Goal: Information Seeking & Learning: Learn about a topic

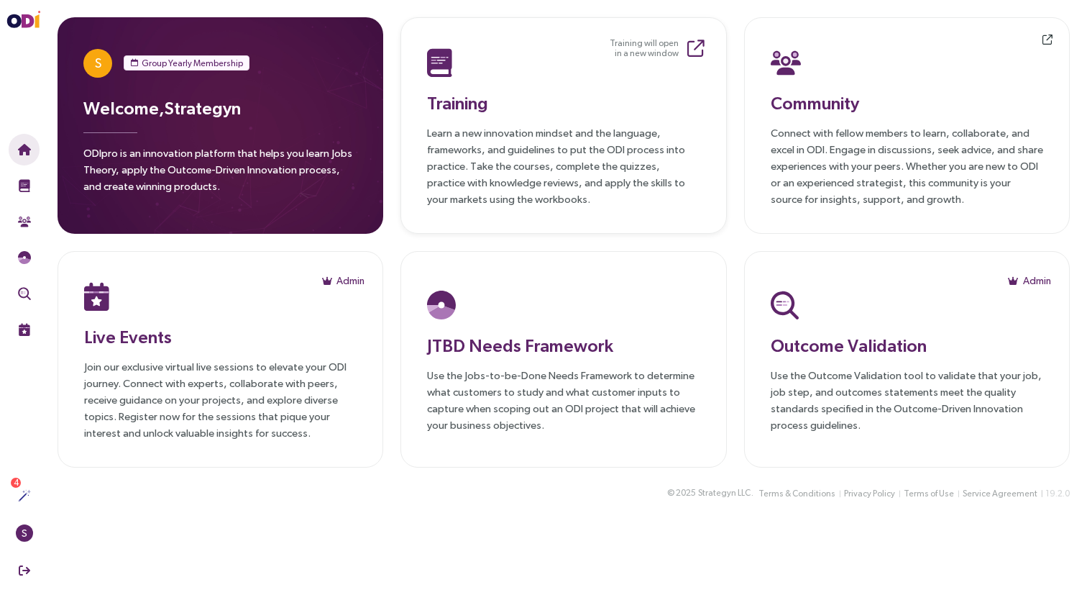
click at [477, 204] on p "Learn a new innovation mindset and the language, frameworks, and guidelines to …" at bounding box center [563, 165] width 272 height 83
click at [886, 158] on p "Connect with fellow members to learn, collaborate, and excel in ODI. Engage in …" at bounding box center [907, 165] width 272 height 83
click at [327, 391] on p "Join our exclusive virtual live sessions to elevate your ODI journey. Connect w…" at bounding box center [220, 399] width 272 height 83
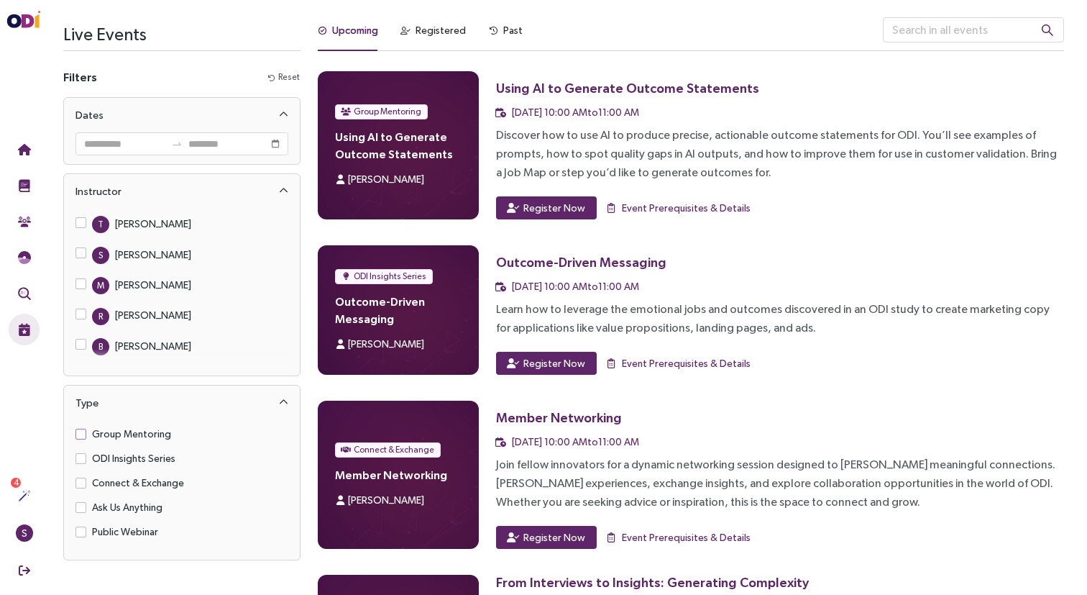
click at [122, 431] on span "Group Mentoring" at bounding box center [131, 434] width 91 height 16
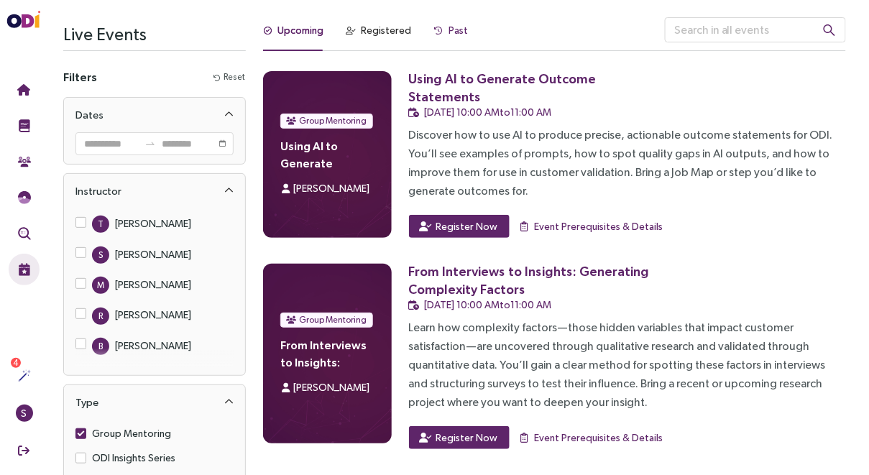
click at [449, 31] on div "Past" at bounding box center [458, 30] width 19 height 16
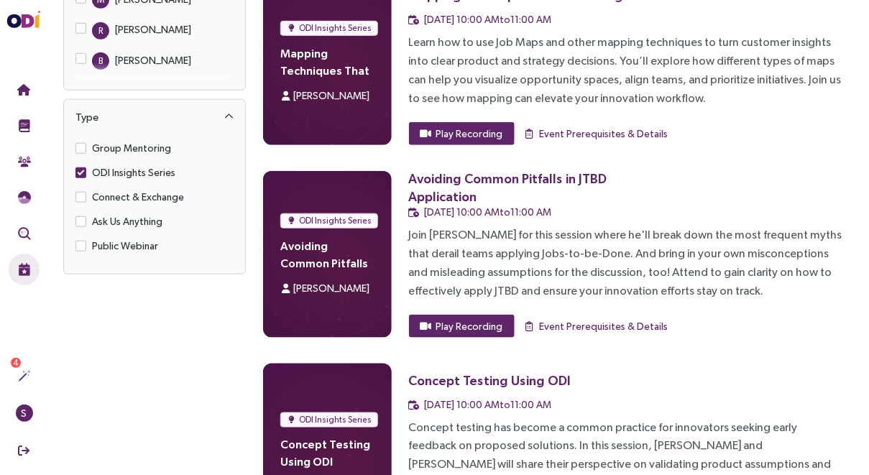
scroll to position [274, 0]
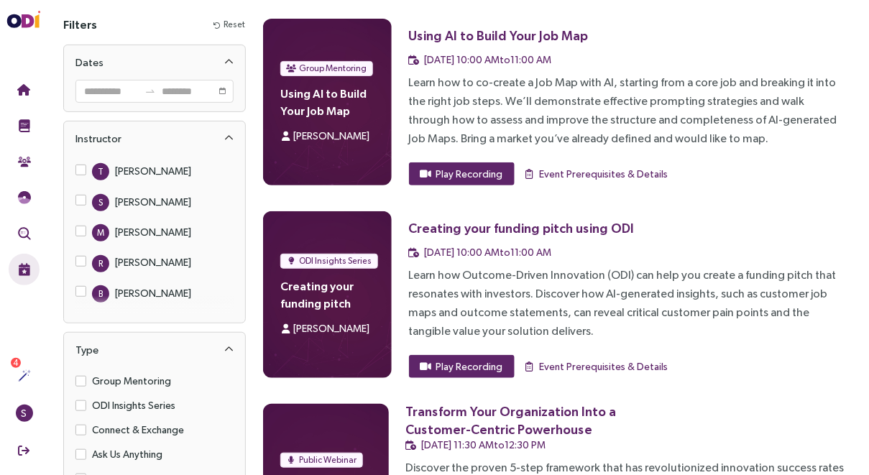
scroll to position [0, 0]
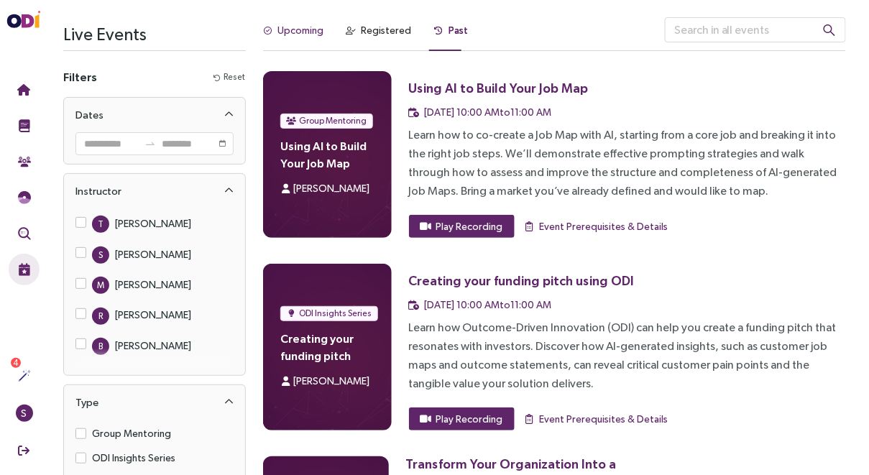
click at [311, 29] on div "Upcoming" at bounding box center [301, 30] width 46 height 16
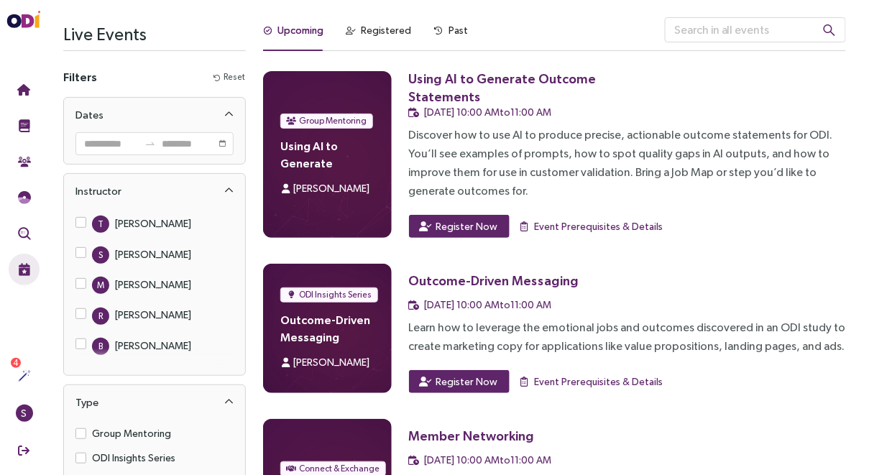
click at [258, 288] on div "Upcoming Registered Past Group Mentoring Using AI to Generate Outcome Statement…" at bounding box center [555, 411] width 600 height 789
